Goal: Check status

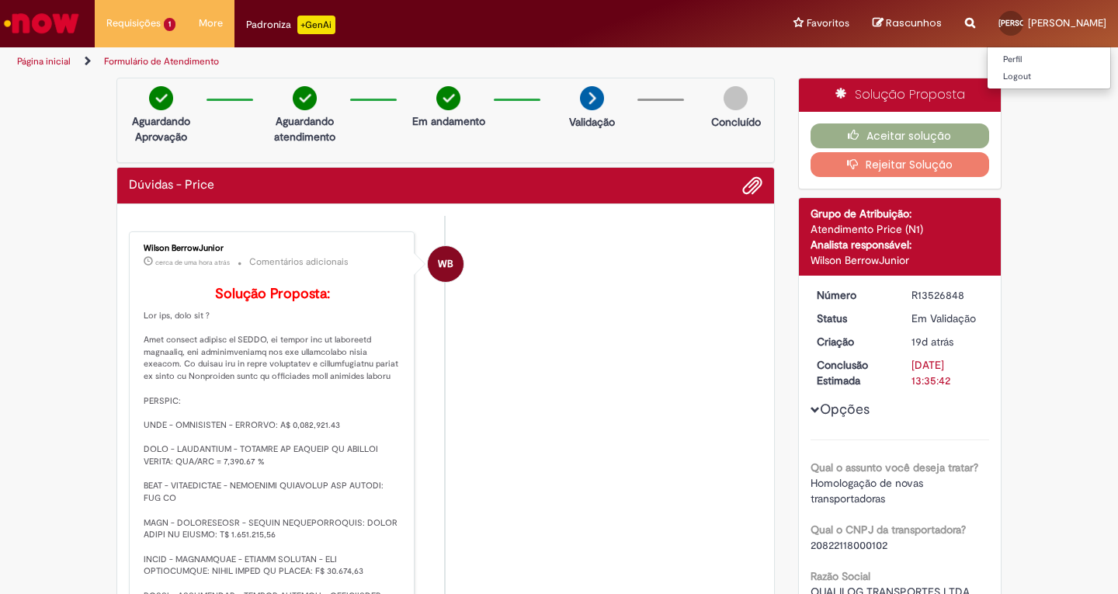
drag, startPoint x: 0, startPoint y: 0, endPoint x: 1054, endPoint y: 19, distance: 1054.1
click at [1054, 19] on span "[PERSON_NAME]" at bounding box center [1067, 22] width 78 height 13
click at [1044, 25] on span "[PERSON_NAME]" at bounding box center [1067, 22] width 78 height 13
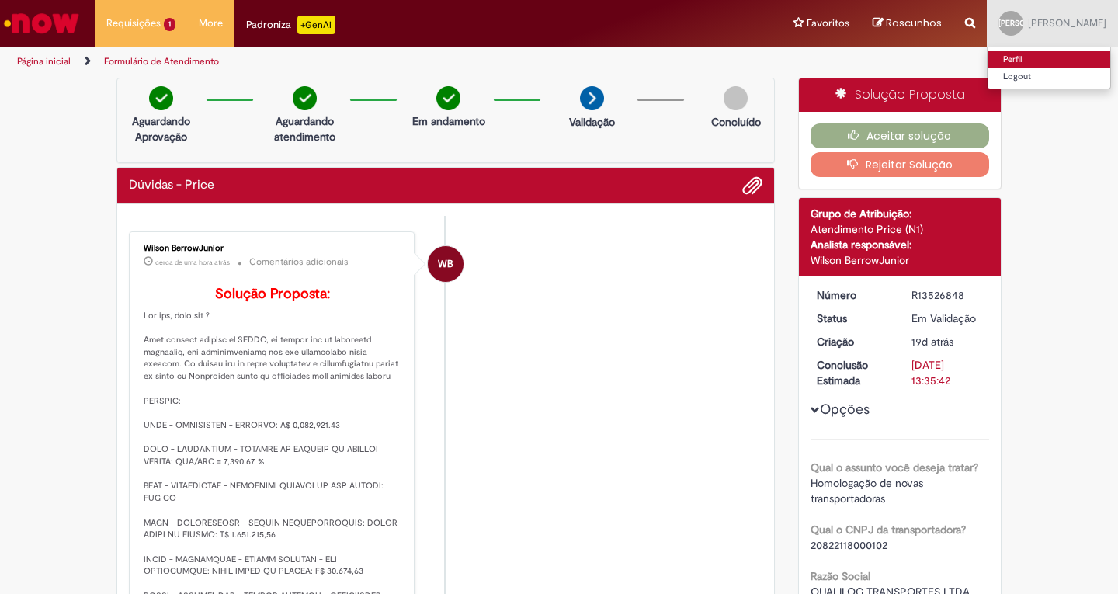
click at [1021, 58] on link "Perfil" at bounding box center [1049, 59] width 123 height 17
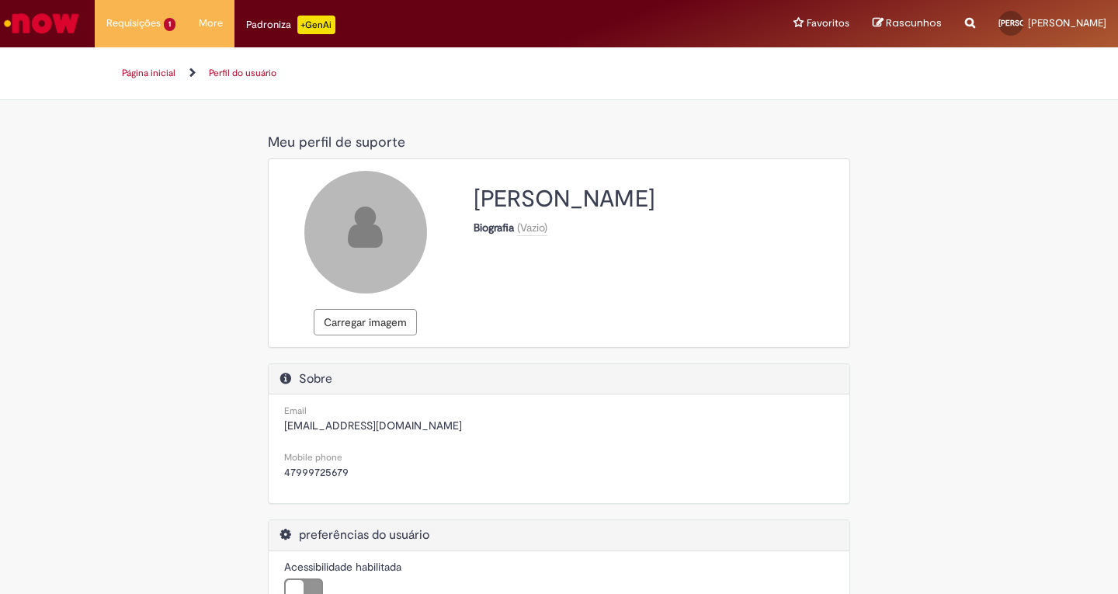
select select "**********"
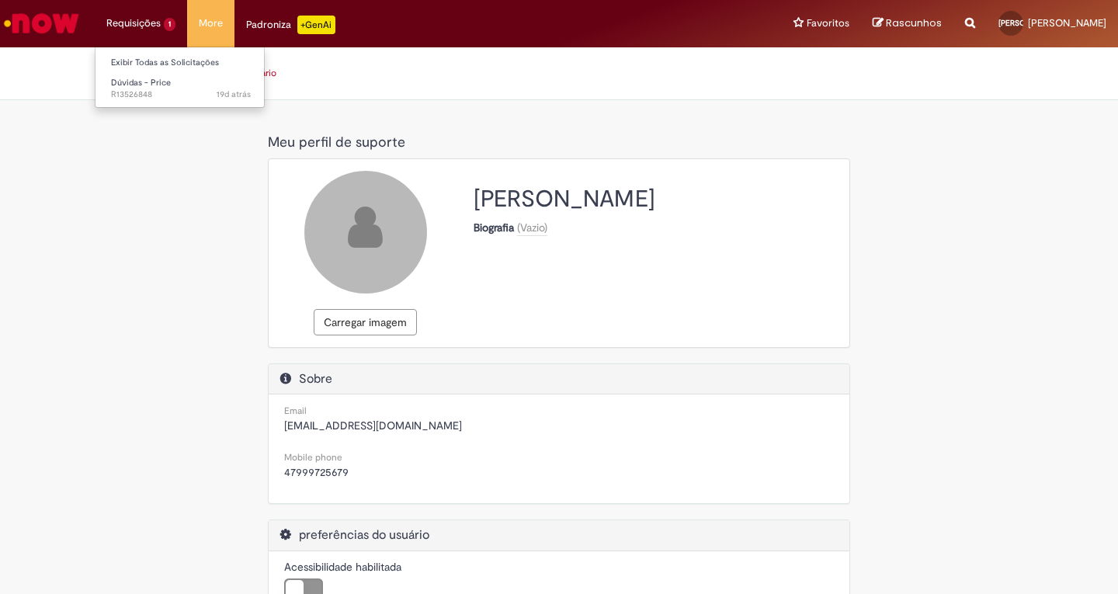
click at [116, 24] on li "Requisições 1 Exibir Todas as Solicitações Dúvidas - Price 19d atrás 19 dias at…" at bounding box center [141, 23] width 92 height 47
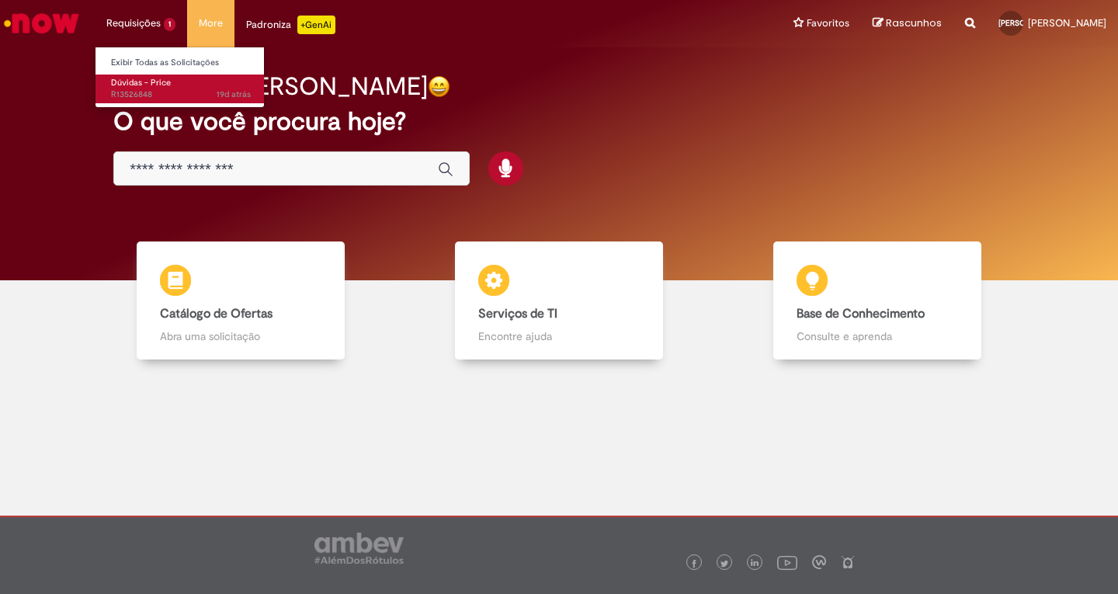
click at [158, 85] on span "Dúvidas - Price" at bounding box center [141, 83] width 60 height 12
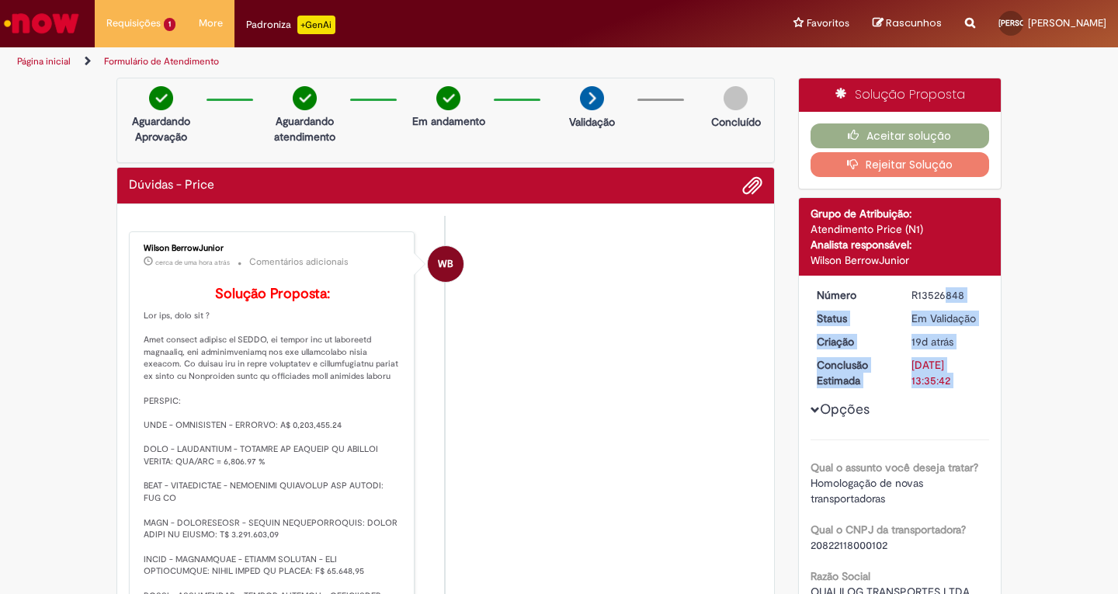
drag, startPoint x: 903, startPoint y: 290, endPoint x: 988, endPoint y: 409, distance: 146.5
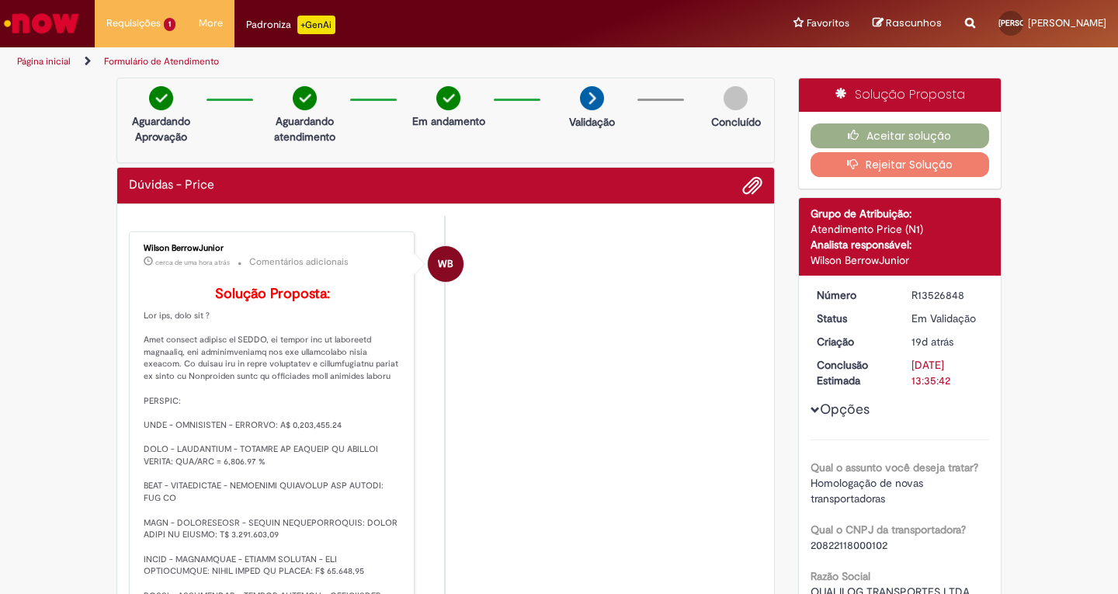
click at [614, 392] on li "WB Wilson BerrowJunior cerca de uma hora atrás cerca de uma hora atrás Comentár…" at bounding box center [446, 508] width 634 height 555
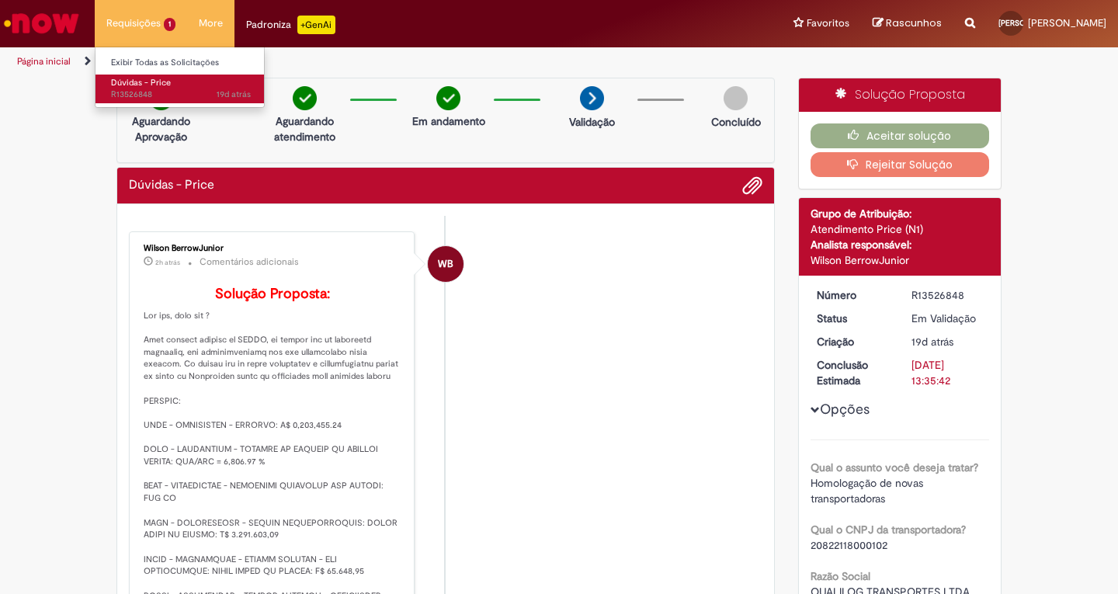
click at [140, 77] on span "Dúvidas - Price" at bounding box center [141, 83] width 60 height 12
